Goal: Task Accomplishment & Management: Manage account settings

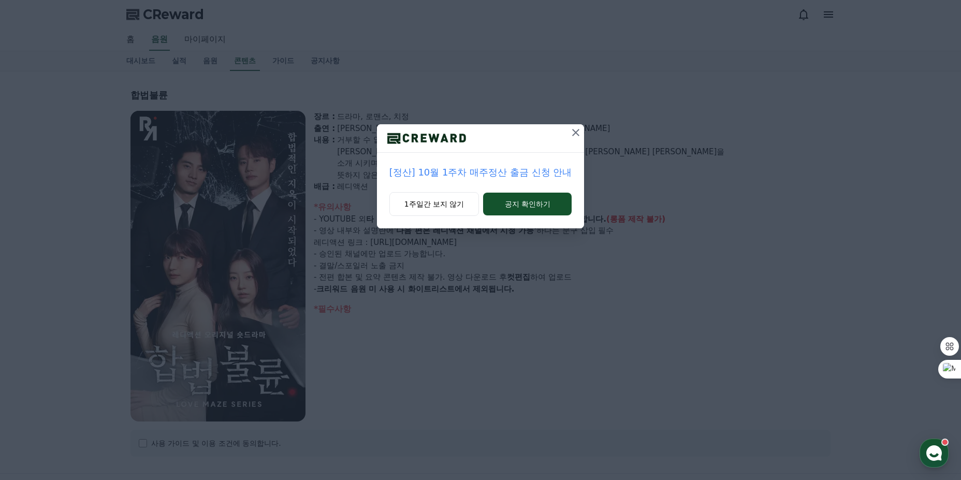
click at [398, 347] on div "[정산] 10월 1주차 매주정산 출금 신청 안내 1주일간 보지 않기 공지 확인하기" at bounding box center [480, 240] width 961 height 480
click at [579, 132] on icon at bounding box center [576, 132] width 12 height 12
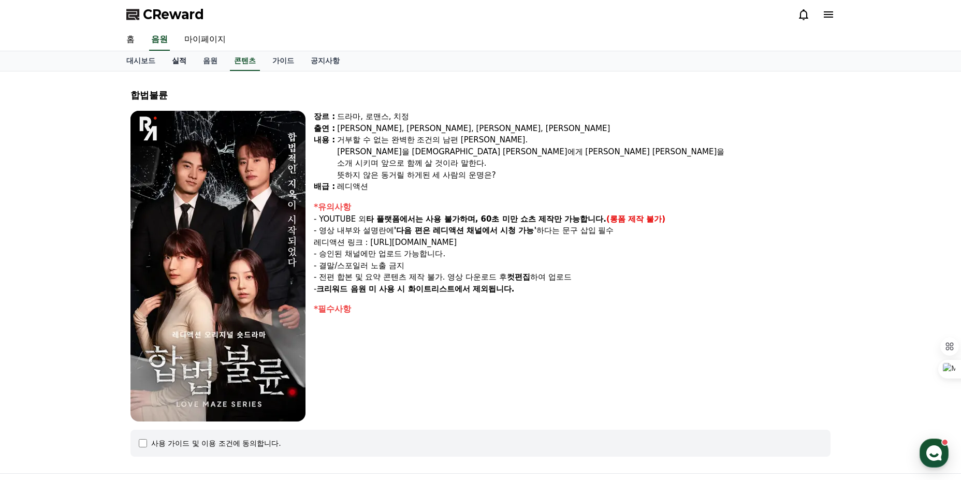
click at [179, 58] on link "실적" at bounding box center [179, 61] width 31 height 20
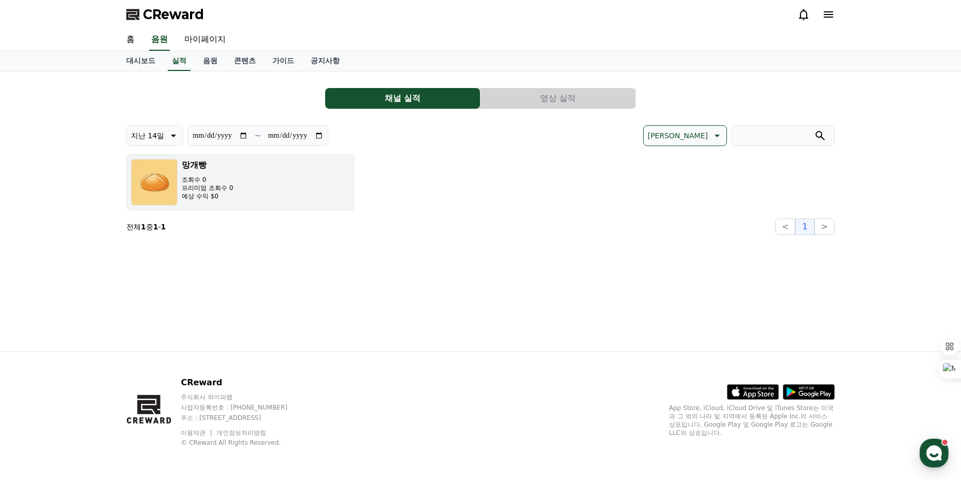
click at [191, 184] on p "프리미엄 조회수 0" at bounding box center [207, 188] width 51 height 8
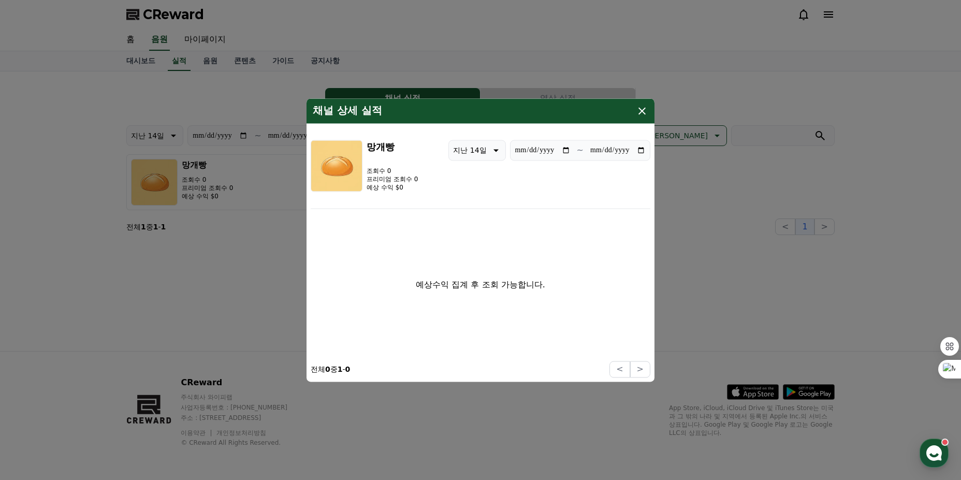
click at [455, 153] on p "지난 14일" at bounding box center [469, 150] width 33 height 15
click at [456, 276] on button "지난 90일" at bounding box center [469, 284] width 41 height 23
type input "**********"
click at [643, 110] on icon "modal" at bounding box center [642, 110] width 7 height 7
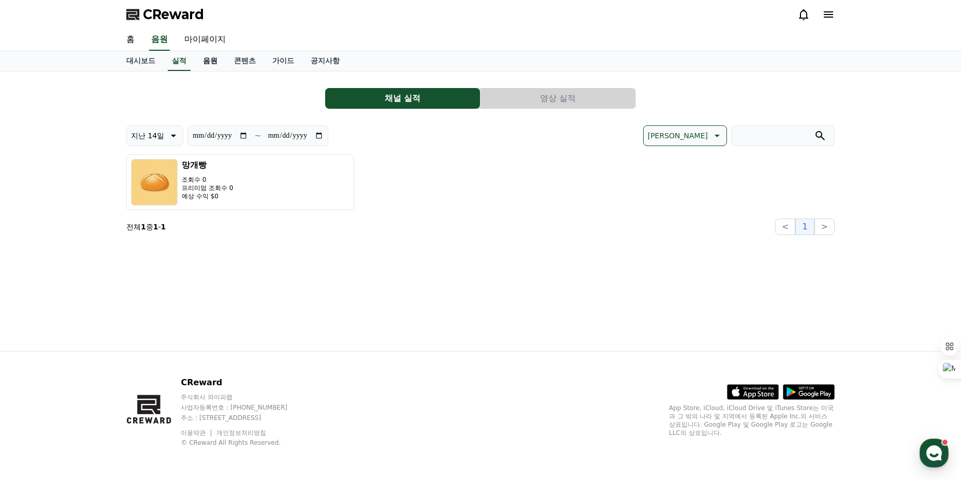
click at [211, 65] on link "음원" at bounding box center [210, 61] width 31 height 20
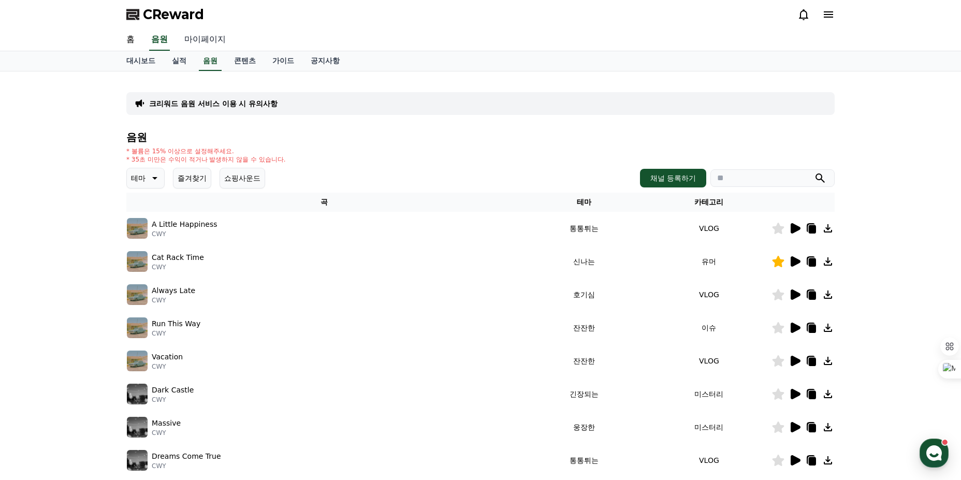
click at [211, 37] on link "마이페이지" at bounding box center [205, 40] width 58 height 22
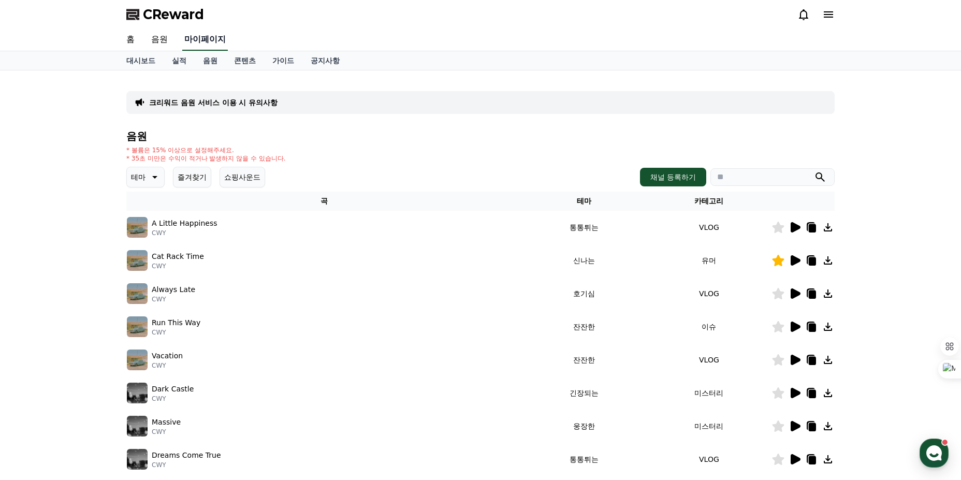
select select "**********"
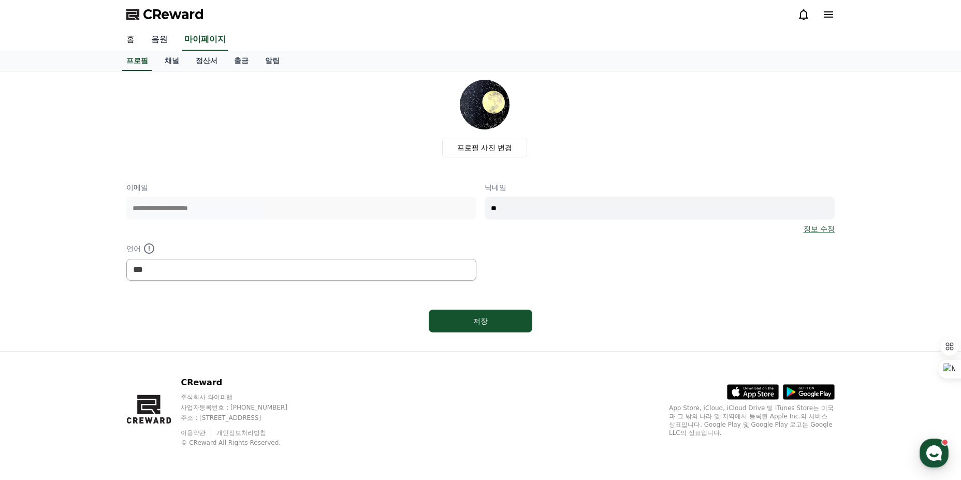
click at [162, 39] on link "음원" at bounding box center [159, 40] width 33 height 22
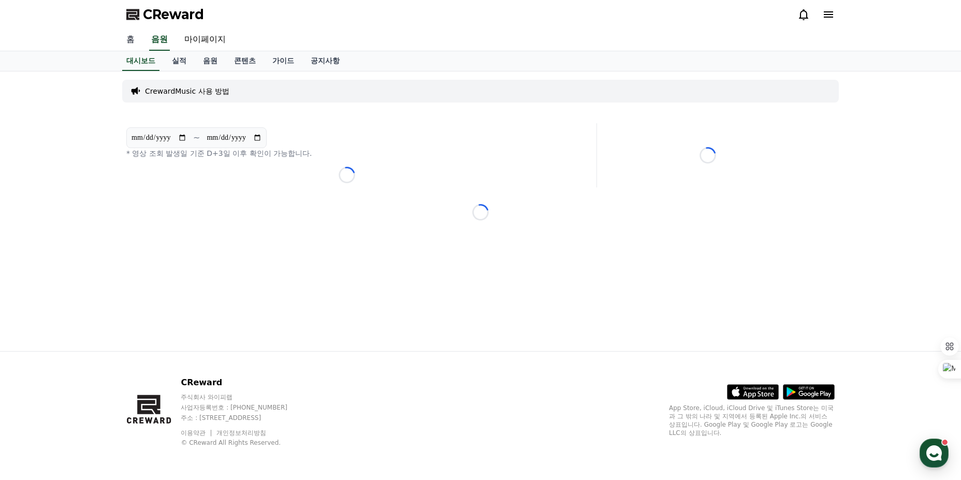
click at [121, 42] on link "홈" at bounding box center [130, 40] width 25 height 22
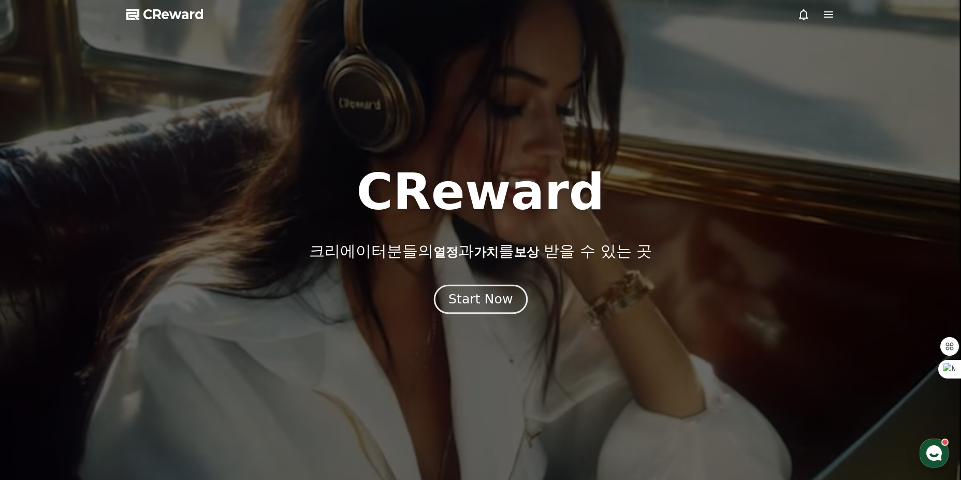
click at [491, 298] on div "Start Now" at bounding box center [481, 300] width 64 height 18
